Goal: Transaction & Acquisition: Purchase product/service

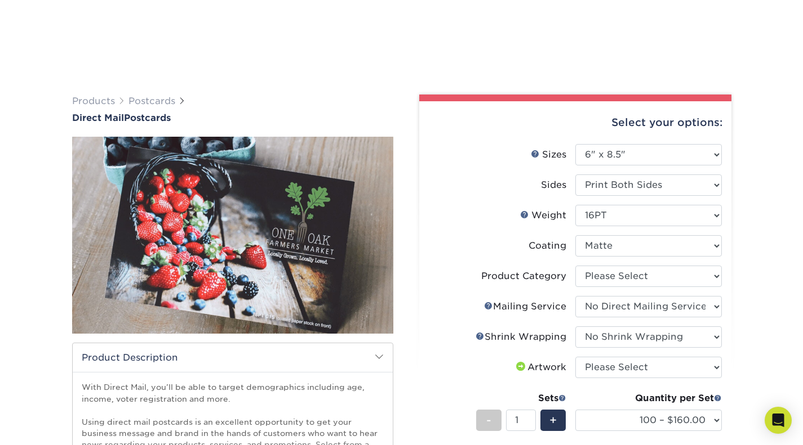
select select "6.00x8.50"
select select "3e5e9bdd-d78a-4c28-a41d-fe1407925ca6"
select select "c8749376-e7da-41d0-b3dc-647faf84d907"
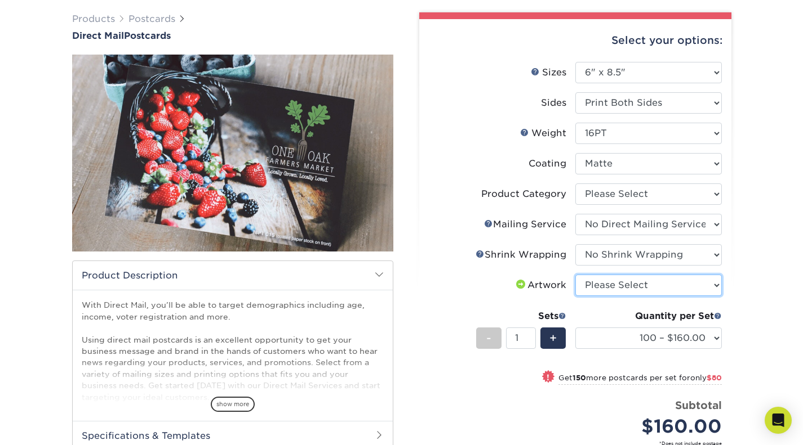
scroll to position [95, 0]
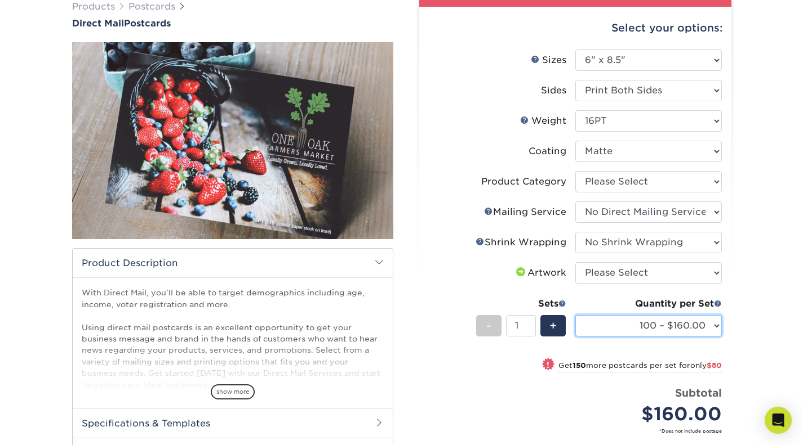
click at [701, 326] on select "100 – $160.00 250 – $240.00 500 – $265.00 1000 – $306.00 2500 – $492.00 5000 – …" at bounding box center [648, 325] width 146 height 21
click at [791, 162] on div "Products Postcards Direct Mail Postcards $" at bounding box center [401, 290] width 803 height 627
click at [710, 324] on select "100 – $160.00 250 – $240.00 500 – $265.00 1000 – $306.00 2500 – $492.00 5000 – …" at bounding box center [648, 325] width 146 height 21
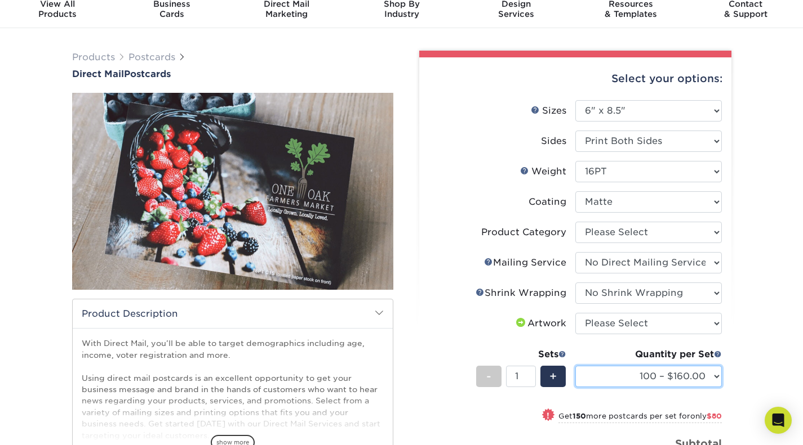
scroll to position [103, 0]
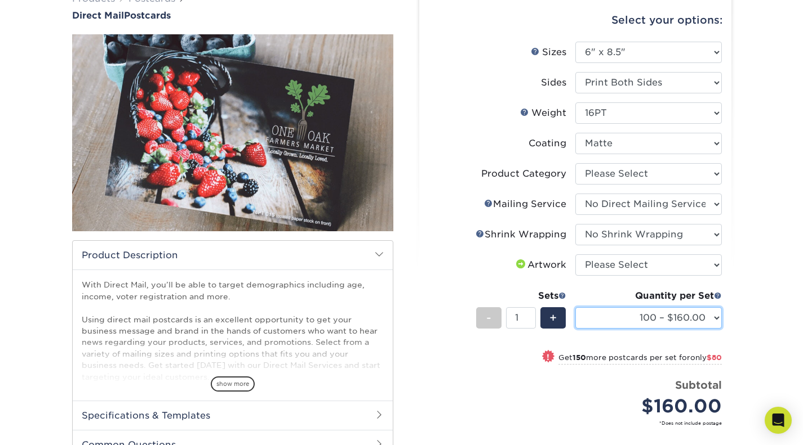
click at [708, 317] on select "100 – $160.00 250 – $240.00 500 – $265.00 1000 – $306.00 2500 – $492.00 5000 – …" at bounding box center [648, 318] width 146 height 21
click at [758, 104] on div "Products Postcards Direct Mail Postcards $" at bounding box center [401, 283] width 803 height 627
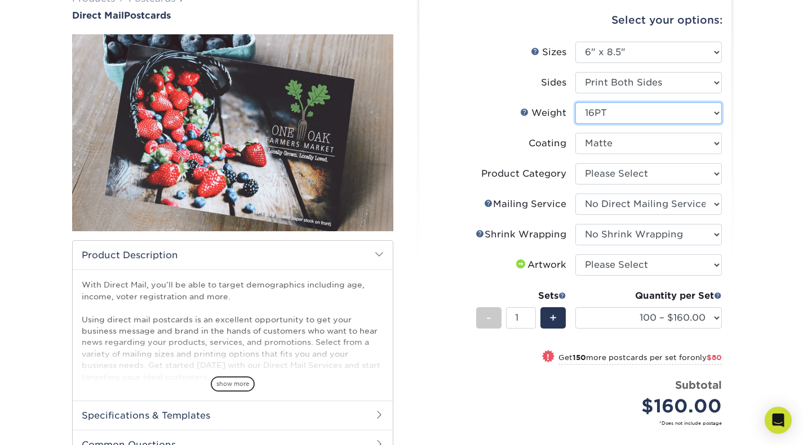
click at [690, 121] on select "Please Select 14PT Uncoated 16PT 14PT" at bounding box center [648, 113] width 146 height 21
click at [771, 115] on div "Products Postcards Direct Mail Postcards $" at bounding box center [401, 283] width 803 height 627
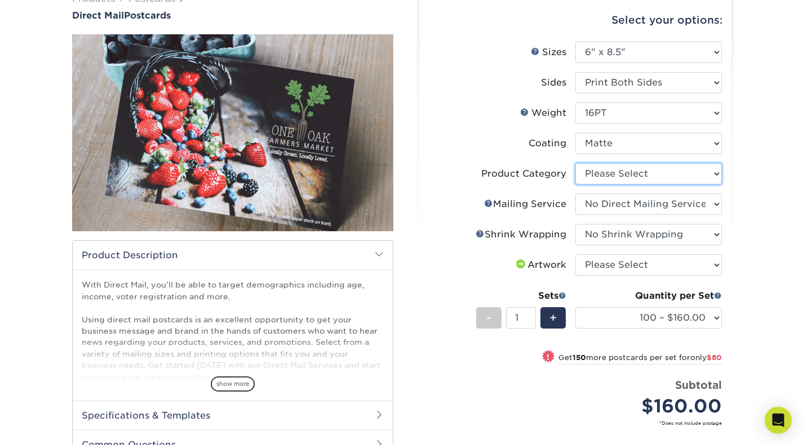
click at [683, 168] on select "Please Select Postcards" at bounding box center [648, 173] width 146 height 21
click at [749, 180] on div "Products Postcards Direct Mail Postcards $" at bounding box center [401, 283] width 803 height 627
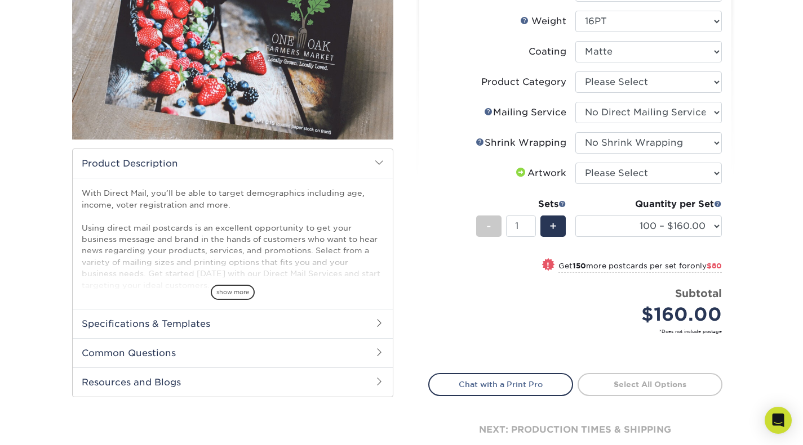
scroll to position [195, 0]
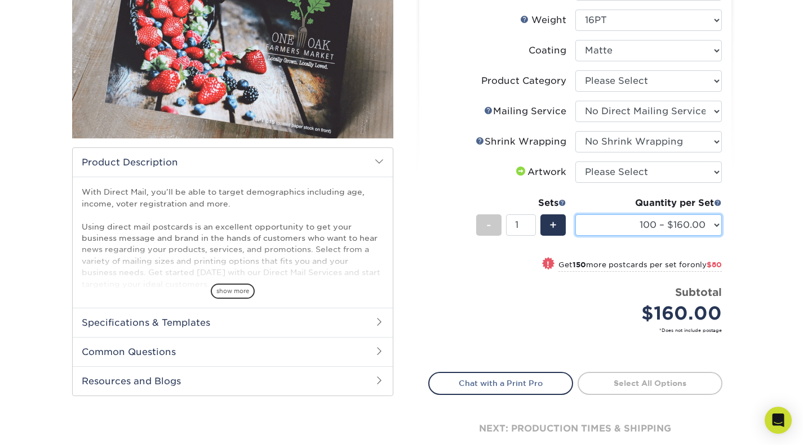
click at [705, 220] on select "100 – $160.00 250 – $240.00 500 – $265.00 1000 – $306.00 2500 – $492.00 5000 – …" at bounding box center [648, 225] width 146 height 21
select select "500 – $265.00"
click at [575, 215] on select "100 – $160.00 250 – $240.00 500 – $265.00 1000 – $306.00 2500 – $492.00 5000 – …" at bounding box center [648, 225] width 146 height 21
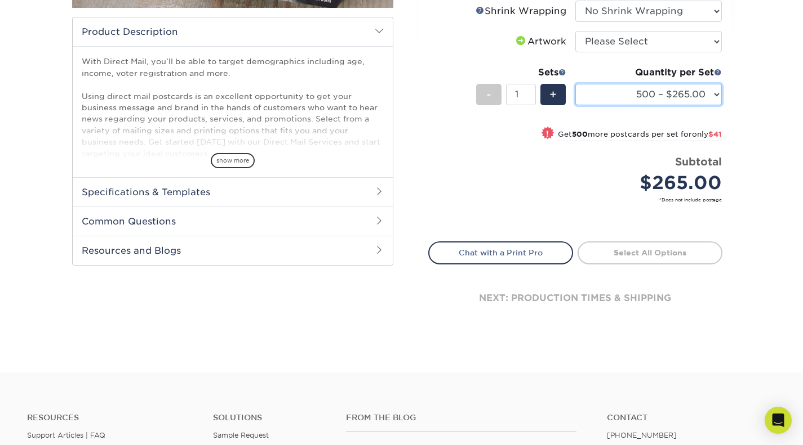
scroll to position [325, 0]
